Goal: Navigation & Orientation: Find specific page/section

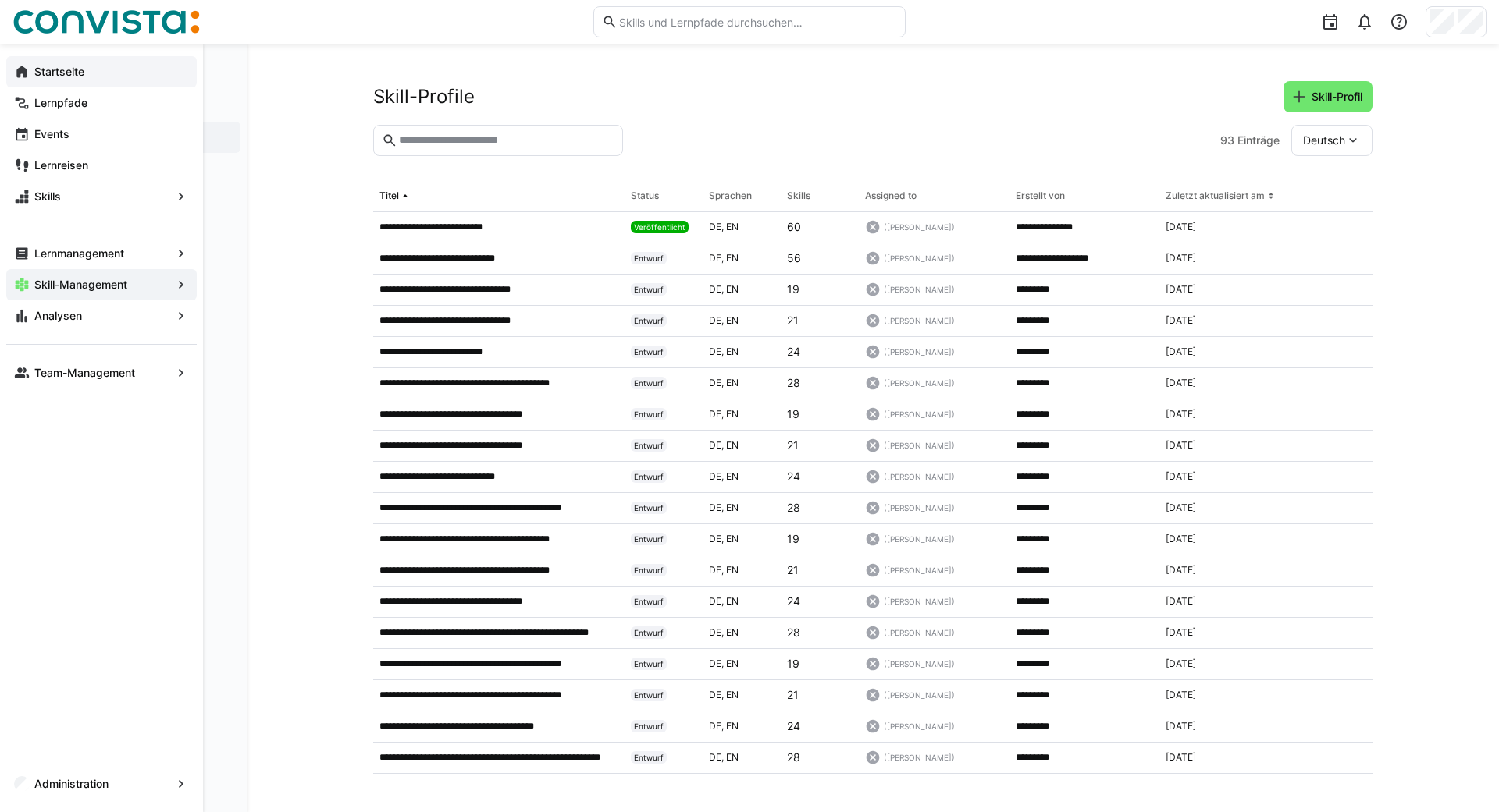
click at [15, 75] on eds-icon at bounding box center [21, 72] width 15 height 15
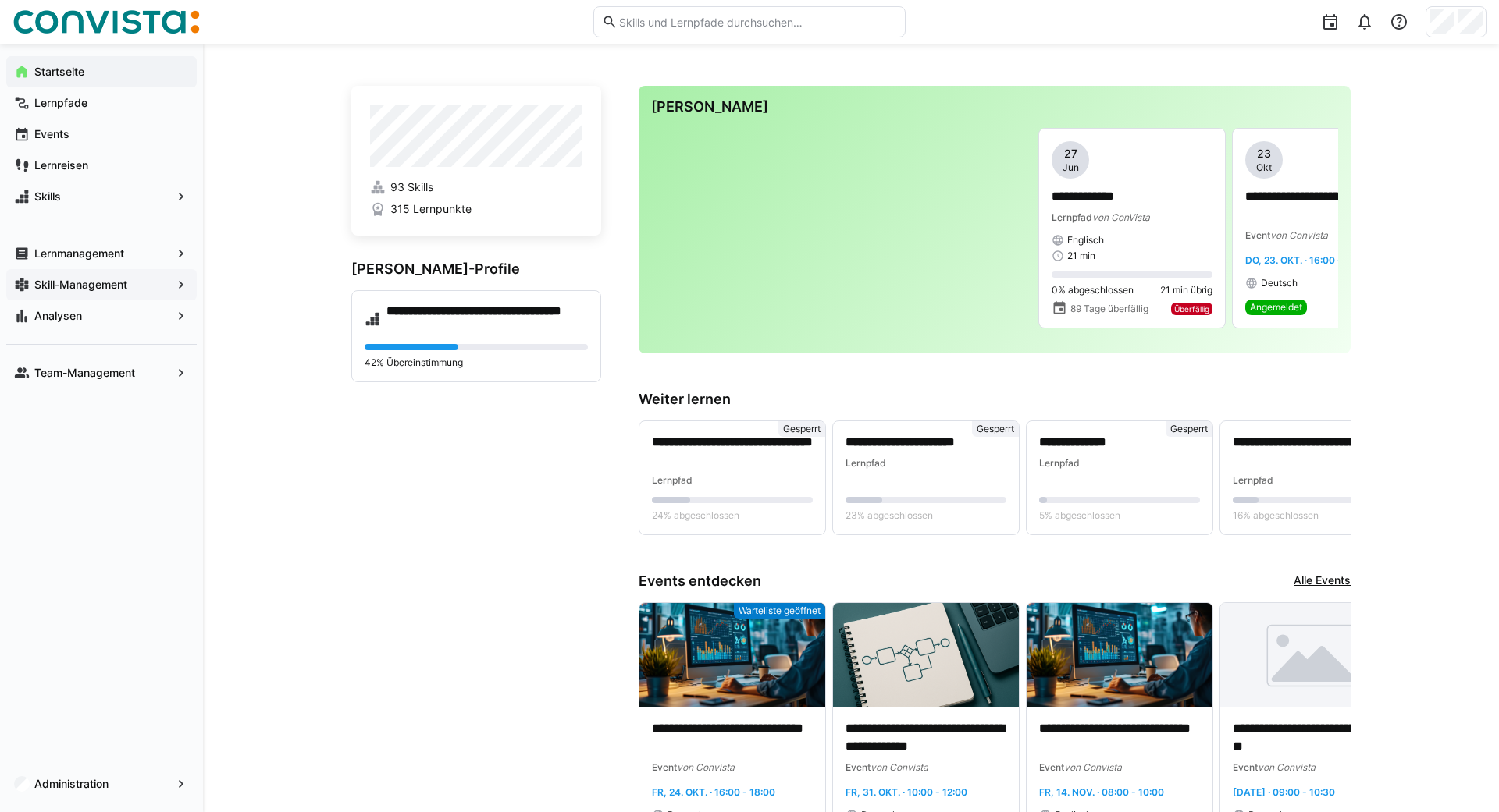
click at [49, 293] on div "Skill-Management" at bounding box center [101, 285] width 190 height 32
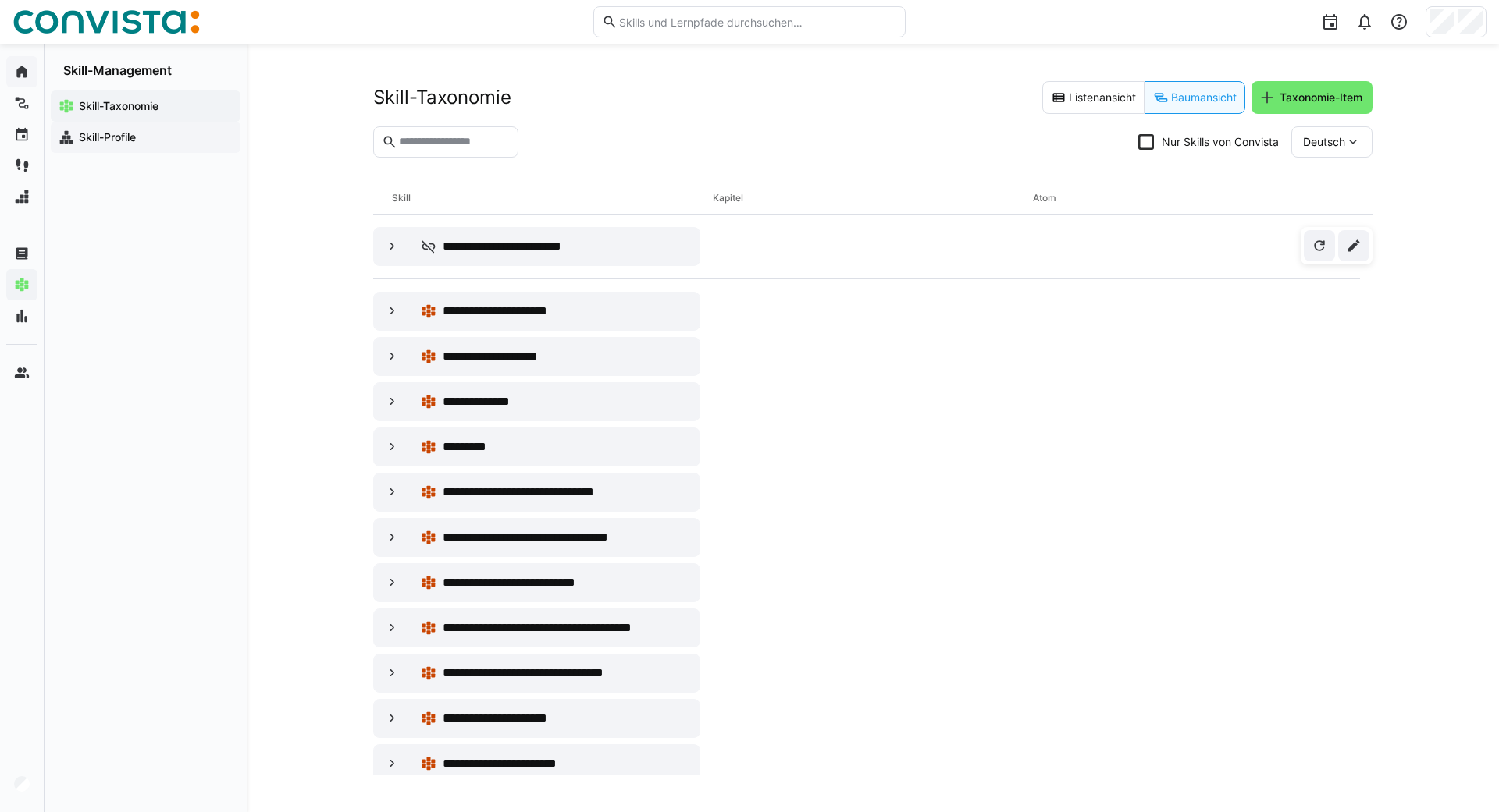
click at [0, 0] on app-navigation-label "Skill-Profile" at bounding box center [0, 0] width 0 height 0
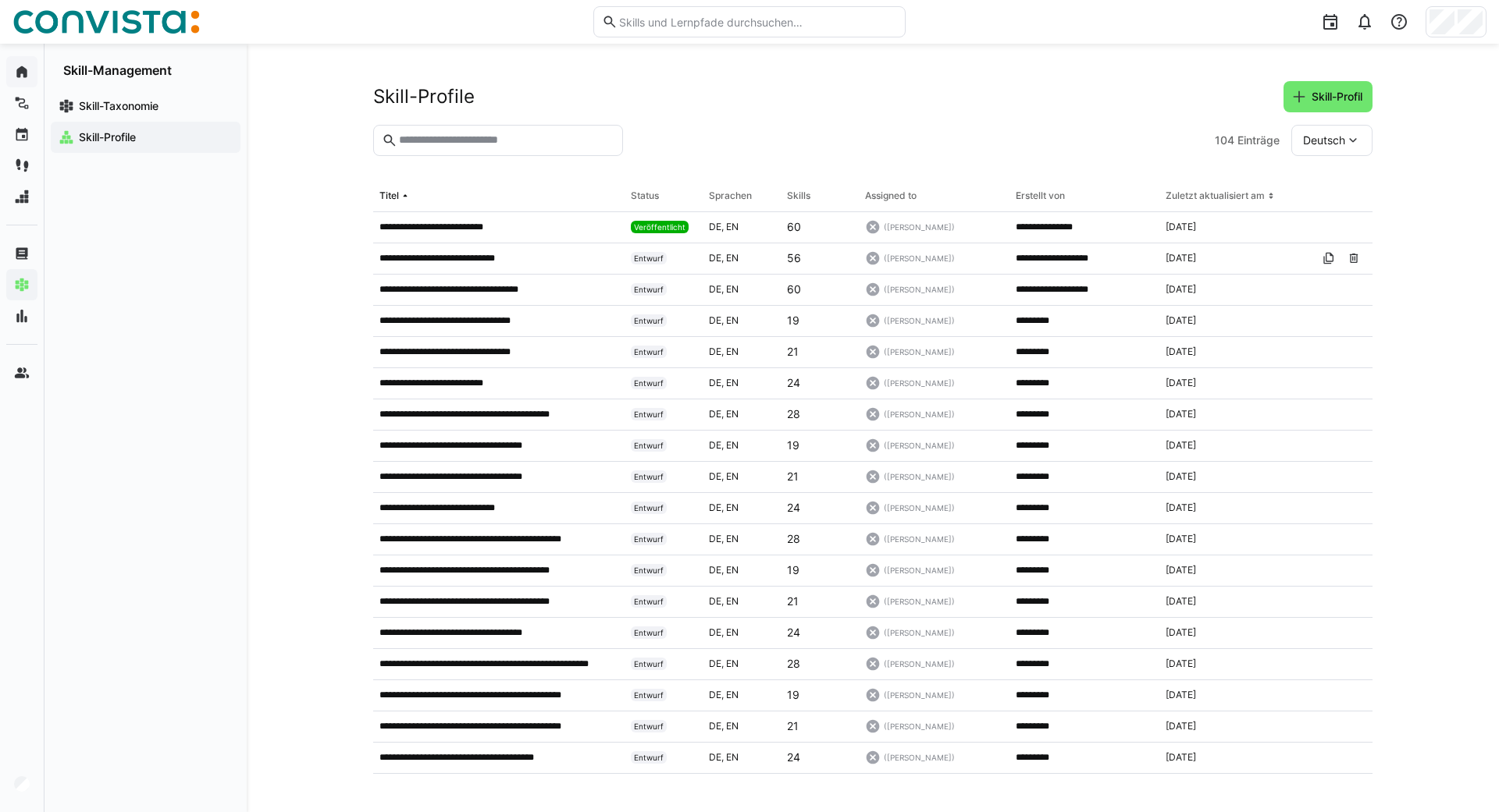
click at [259, 276] on div "**********" at bounding box center [872, 427] width 1252 height 768
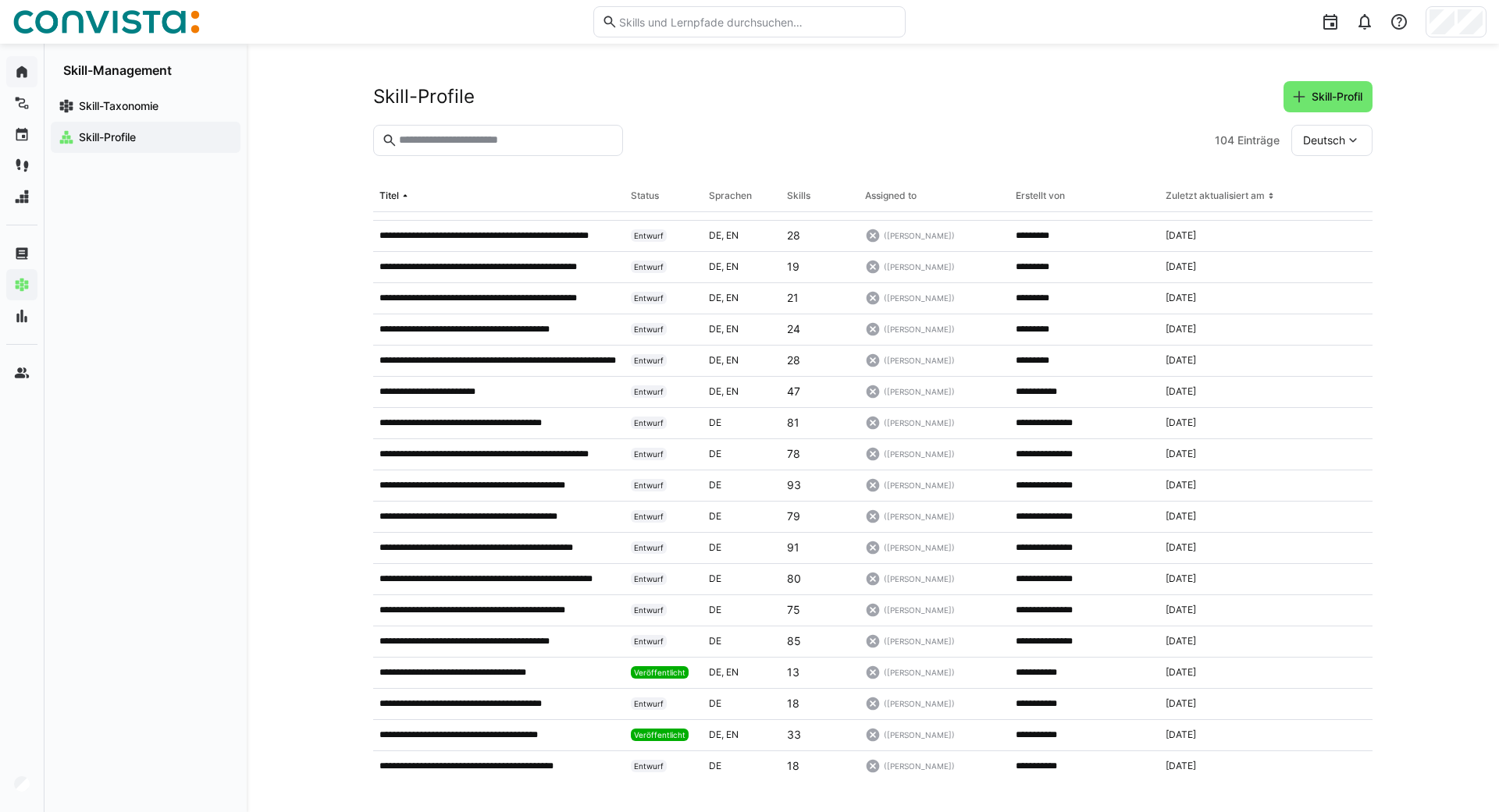
scroll to position [699, 0]
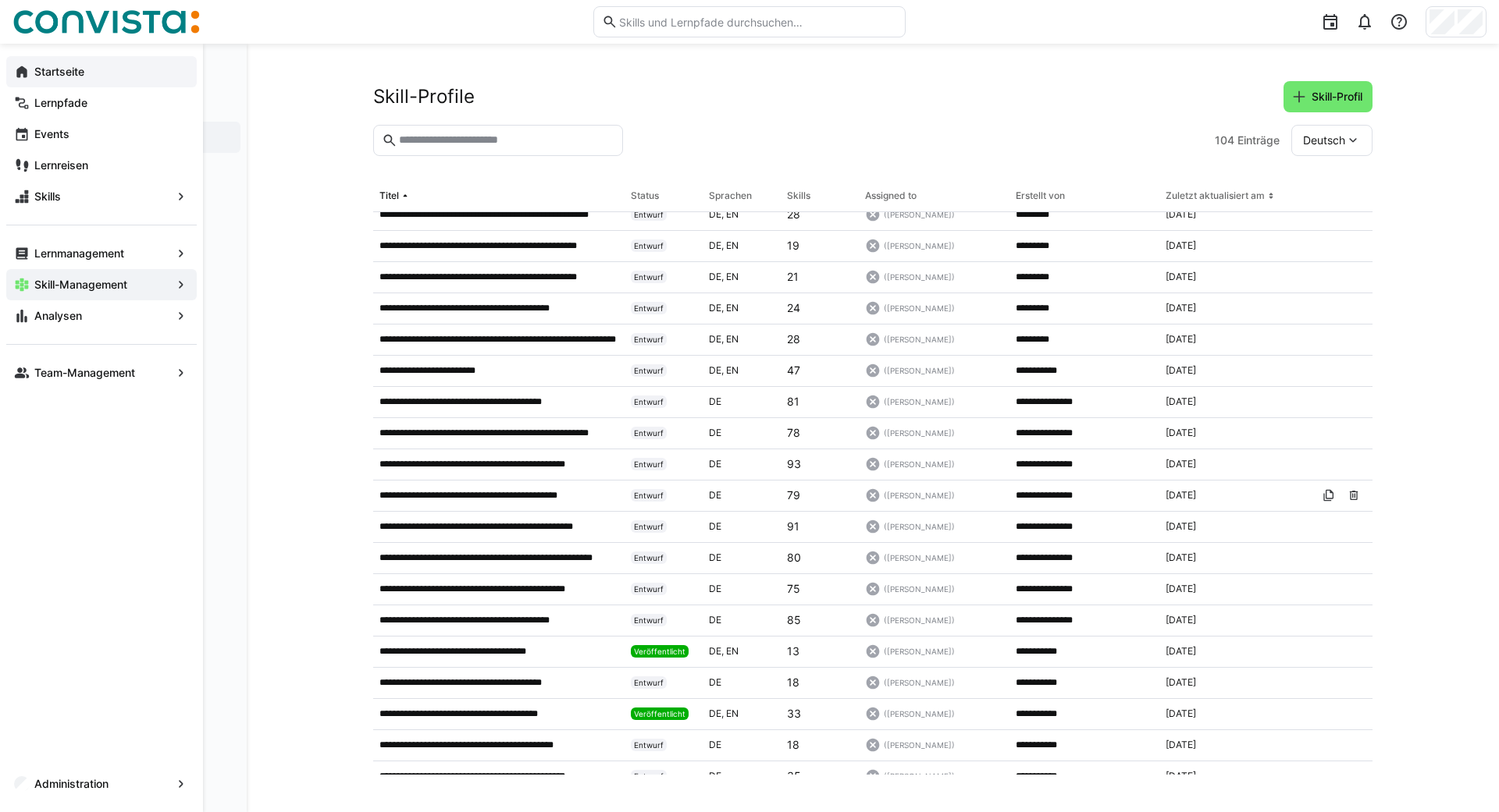
click at [14, 74] on div "Startseite" at bounding box center [101, 72] width 190 height 32
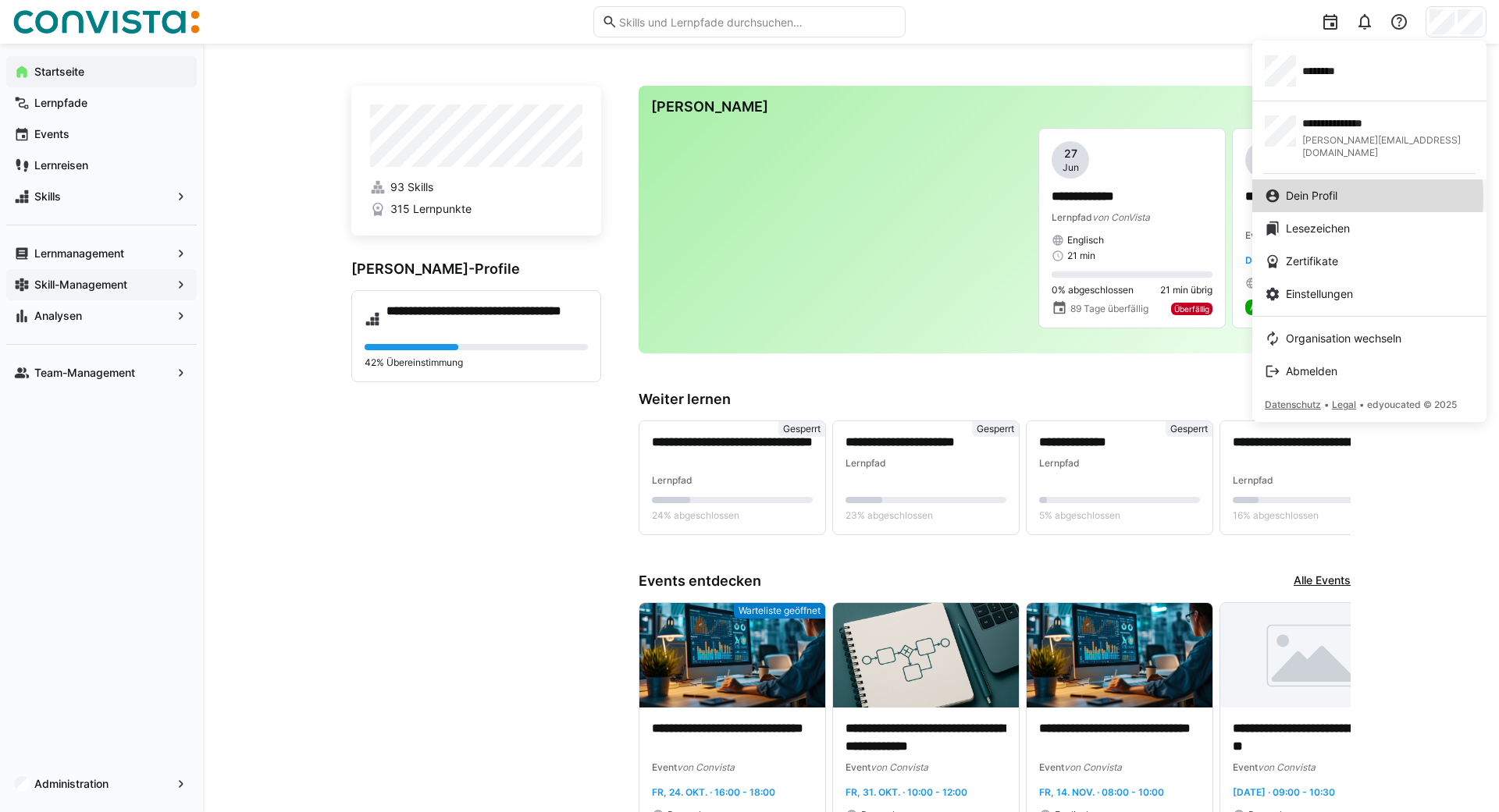
click at [1303, 188] on span "Dein Profil" at bounding box center [1311, 195] width 51 height 15
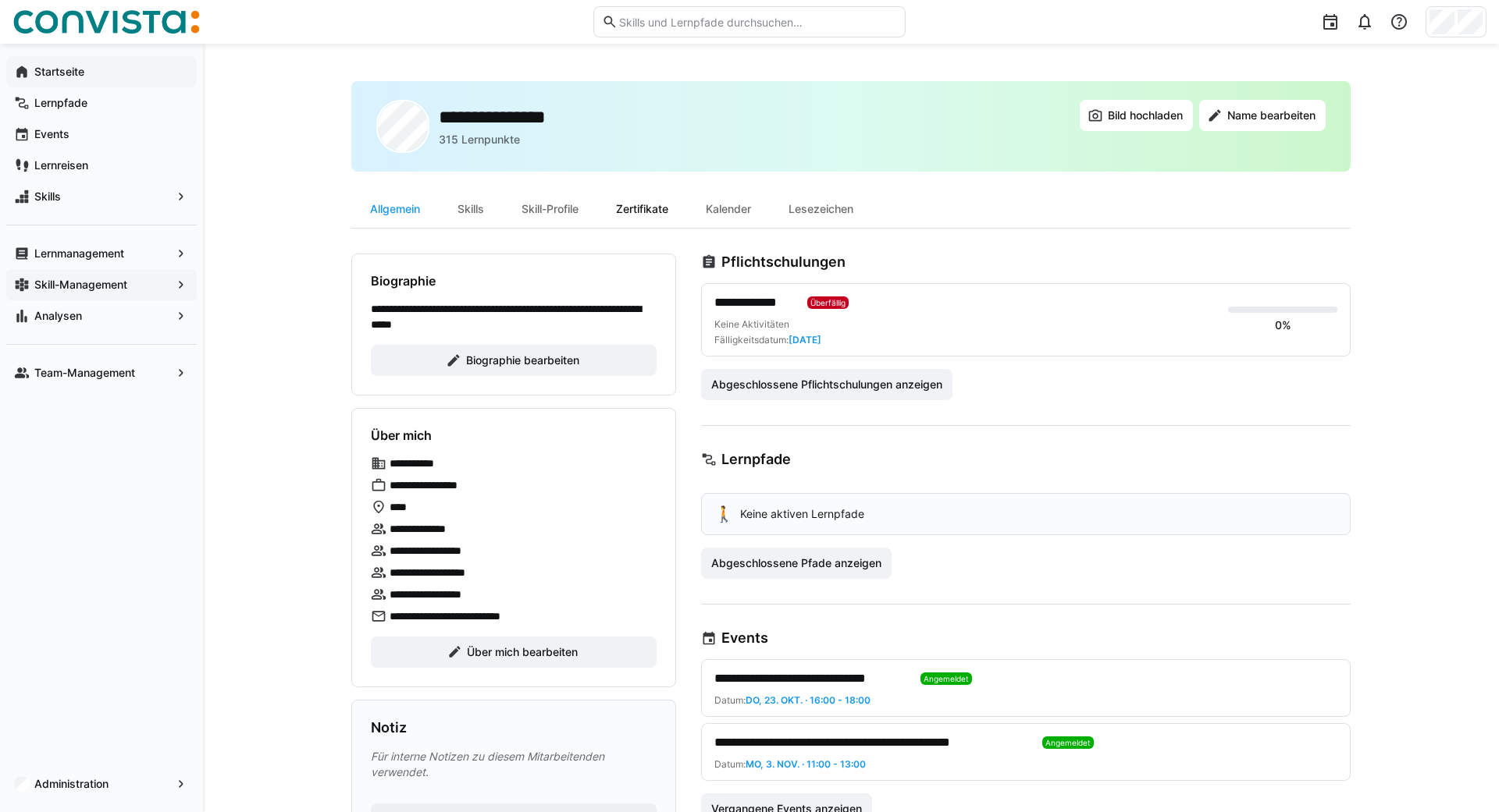
click at [642, 212] on div "Zertifikate" at bounding box center [642, 209] width 90 height 38
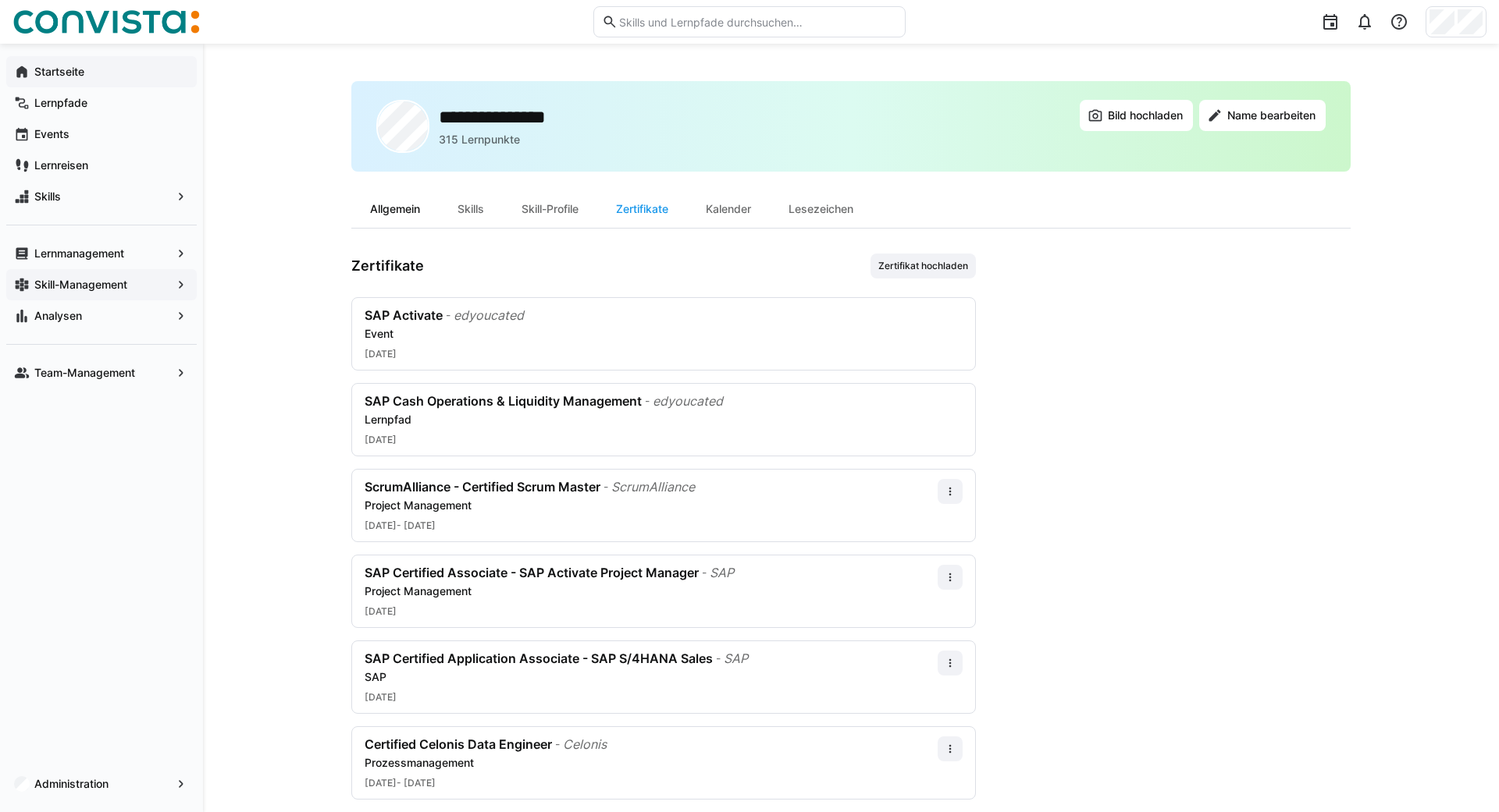
click at [391, 209] on div "Allgemein" at bounding box center [395, 209] width 87 height 38
